Goal: Task Accomplishment & Management: Use online tool/utility

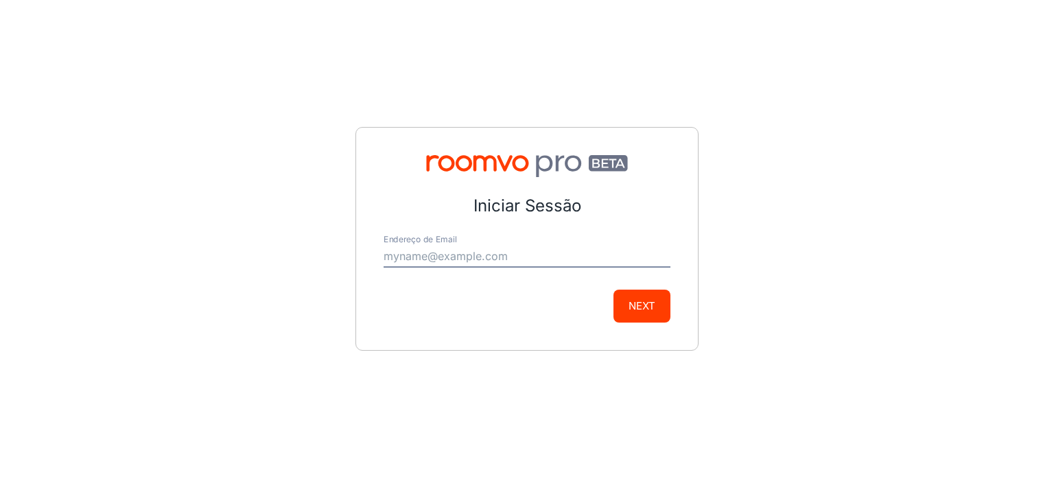
type input "[EMAIL_ADDRESS][DOMAIN_NAME]"
click at [630, 313] on button "Next" at bounding box center [641, 306] width 57 height 33
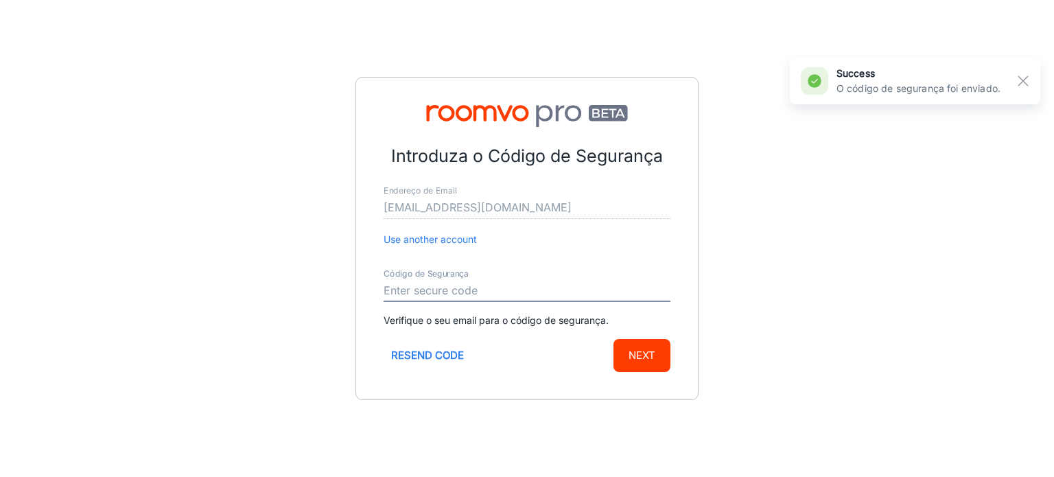
click at [559, 287] on input "Código de Segurança" at bounding box center [527, 291] width 287 height 22
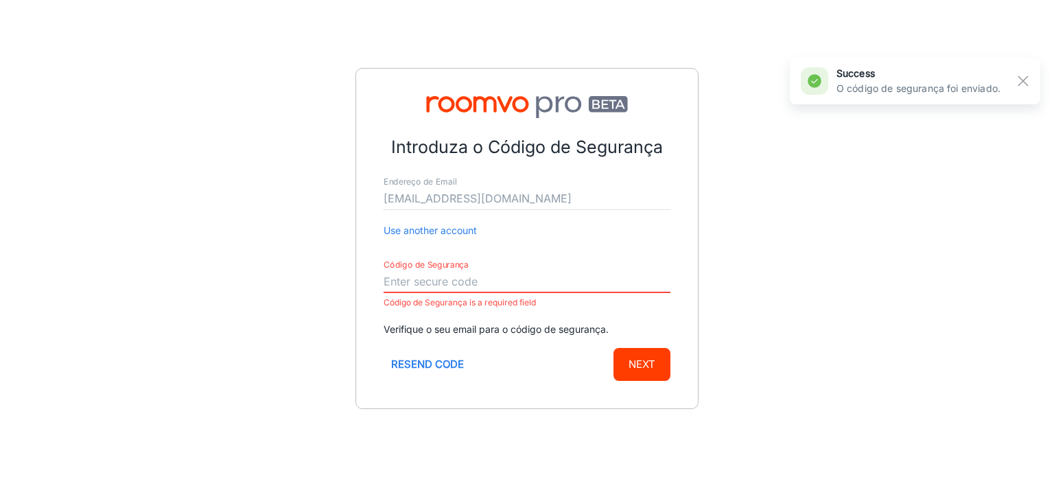
paste input "679596"
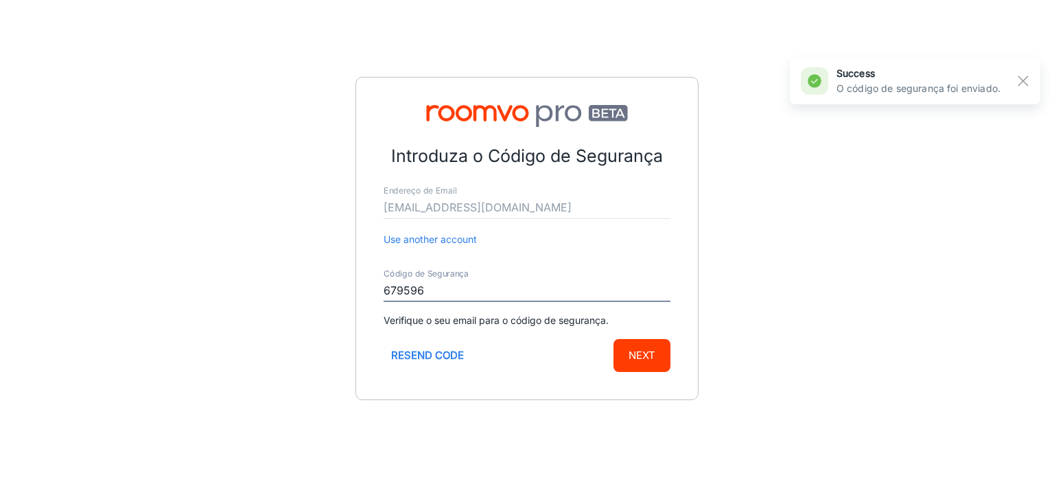
type input "679596"
click at [651, 348] on button "Next" at bounding box center [641, 355] width 57 height 33
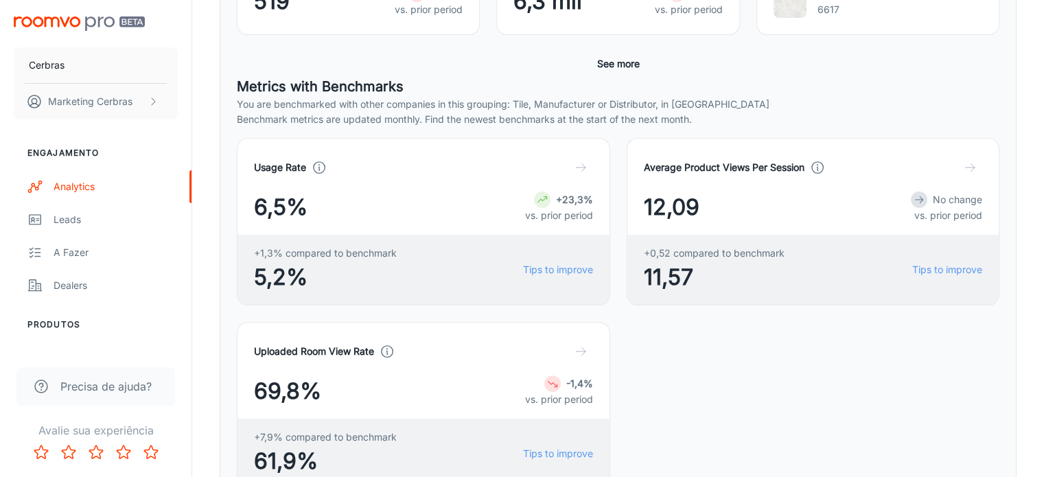
scroll to position [343, 0]
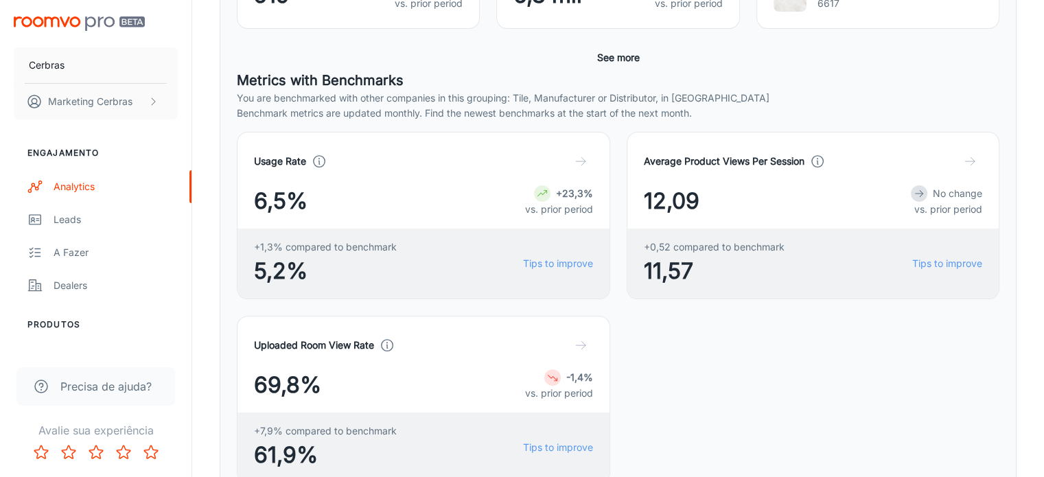
click at [913, 199] on icon at bounding box center [918, 193] width 11 height 11
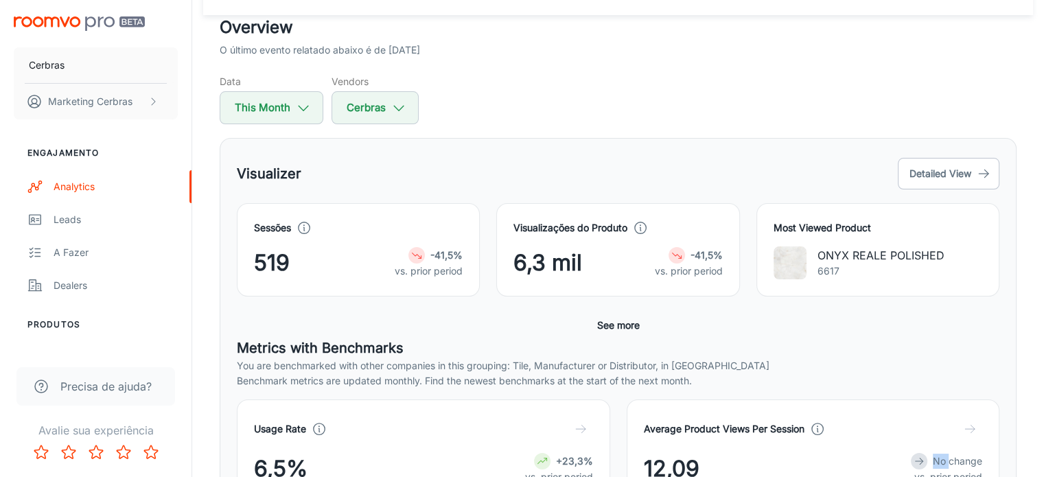
scroll to position [69, 0]
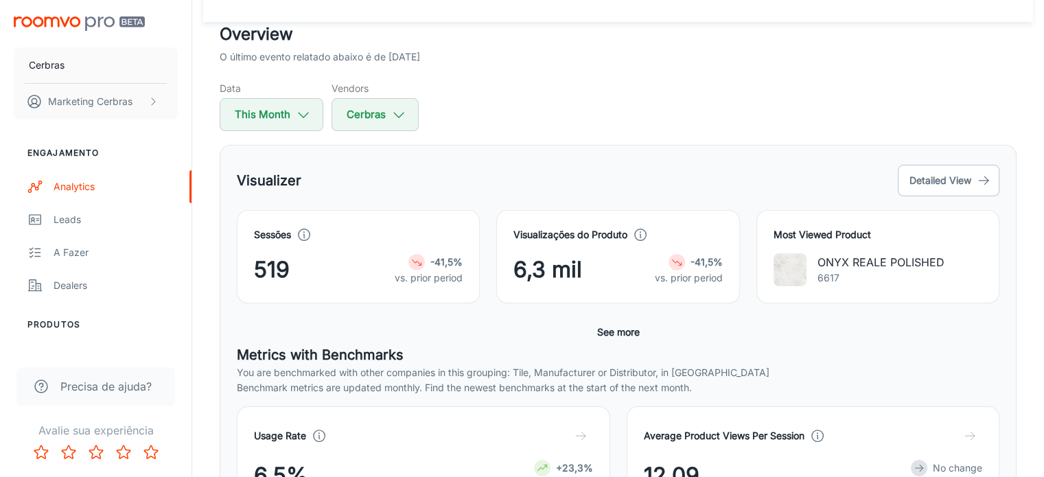
click at [466, 178] on div "Visualizer Detailed View" at bounding box center [618, 180] width 762 height 37
click at [414, 263] on icon at bounding box center [416, 262] width 11 height 11
click at [456, 256] on strong "-41,5%" at bounding box center [446, 262] width 32 height 12
click at [428, 260] on div "-41,5%" at bounding box center [429, 262] width 68 height 16
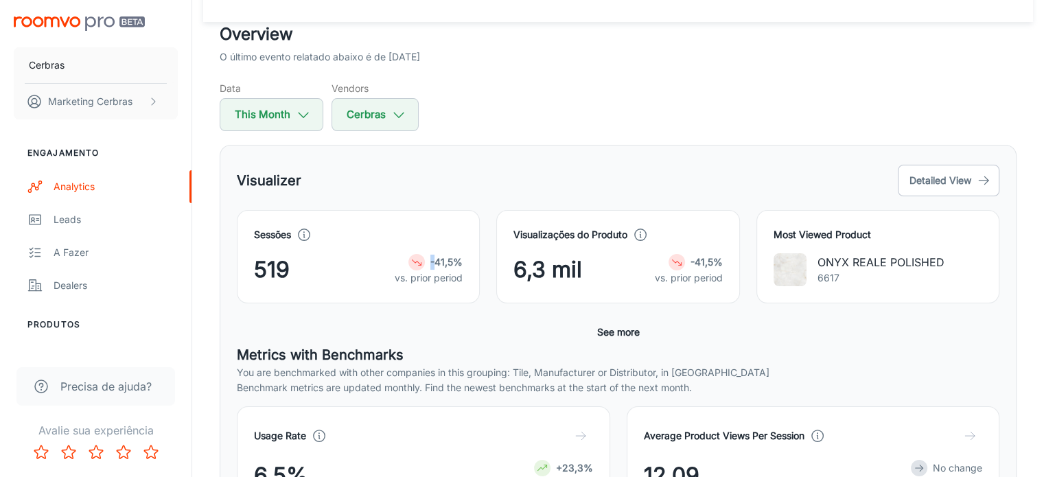
click at [425, 260] on div "-41,5%" at bounding box center [429, 262] width 68 height 16
click at [418, 257] on icon at bounding box center [416, 262] width 11 height 11
click at [300, 233] on icon at bounding box center [303, 234] width 15 height 15
